Goal: Navigation & Orientation: Find specific page/section

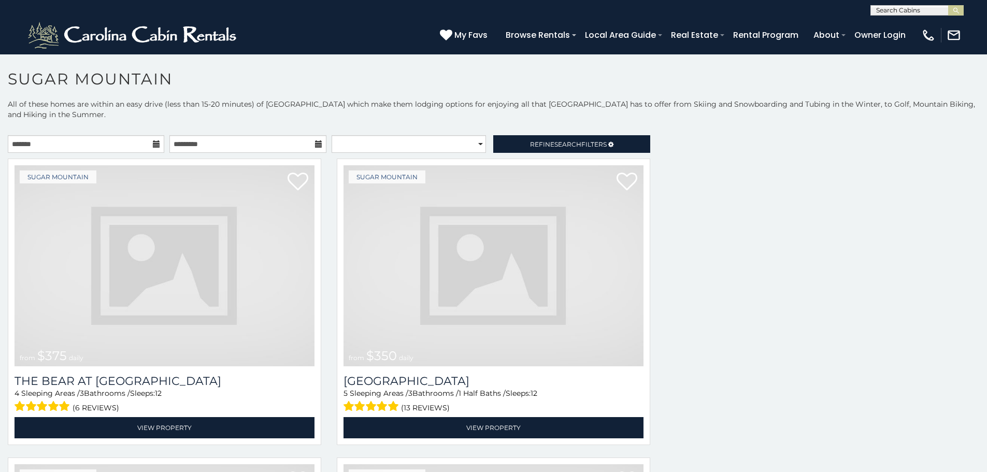
scroll to position [16, 0]
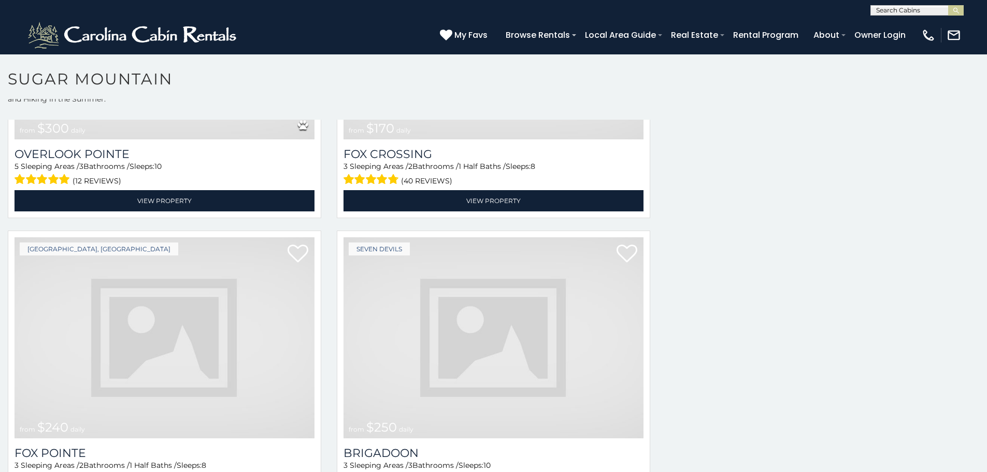
scroll to position [3792, 0]
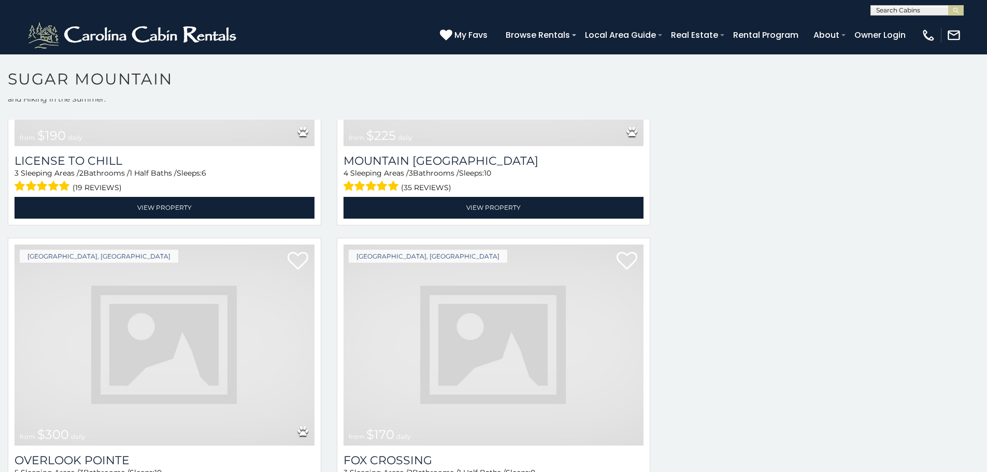
click at [179, 316] on img at bounding box center [165, 345] width 300 height 201
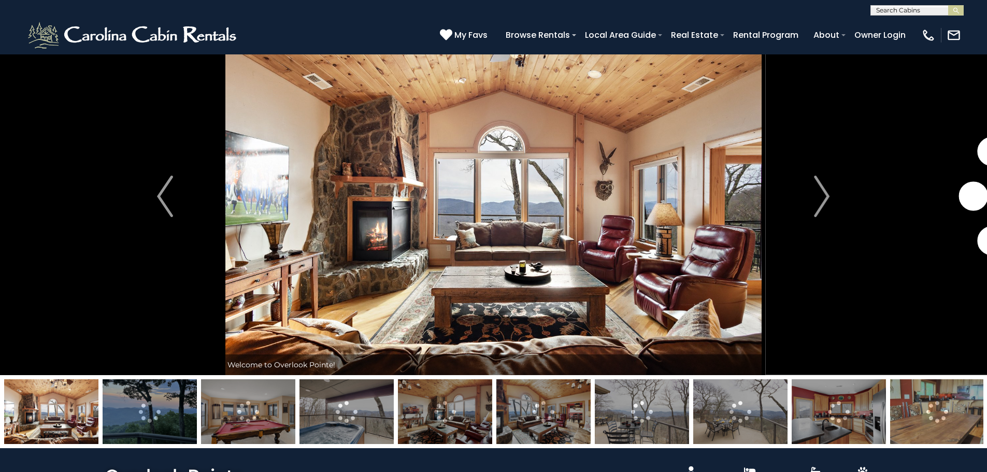
scroll to position [42, 0]
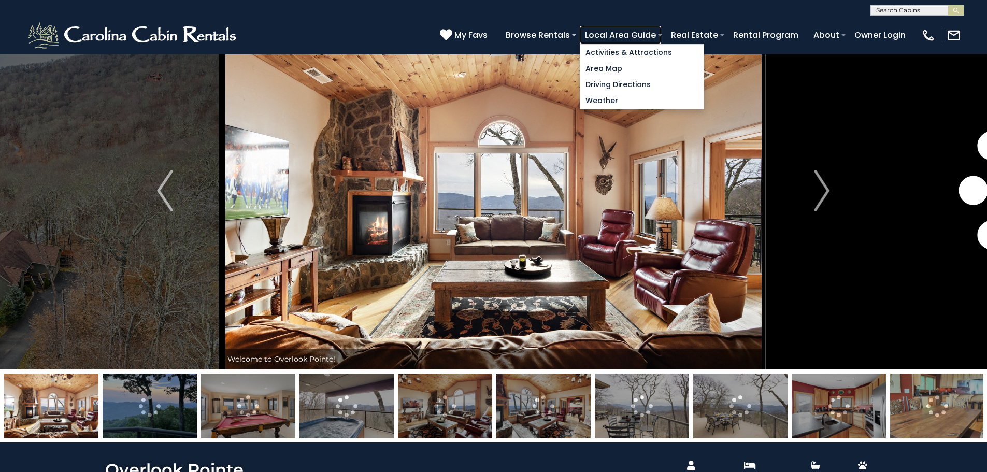
click at [661, 36] on link "Local Area Guide" at bounding box center [620, 35] width 81 height 18
